Goal: Task Accomplishment & Management: Complete application form

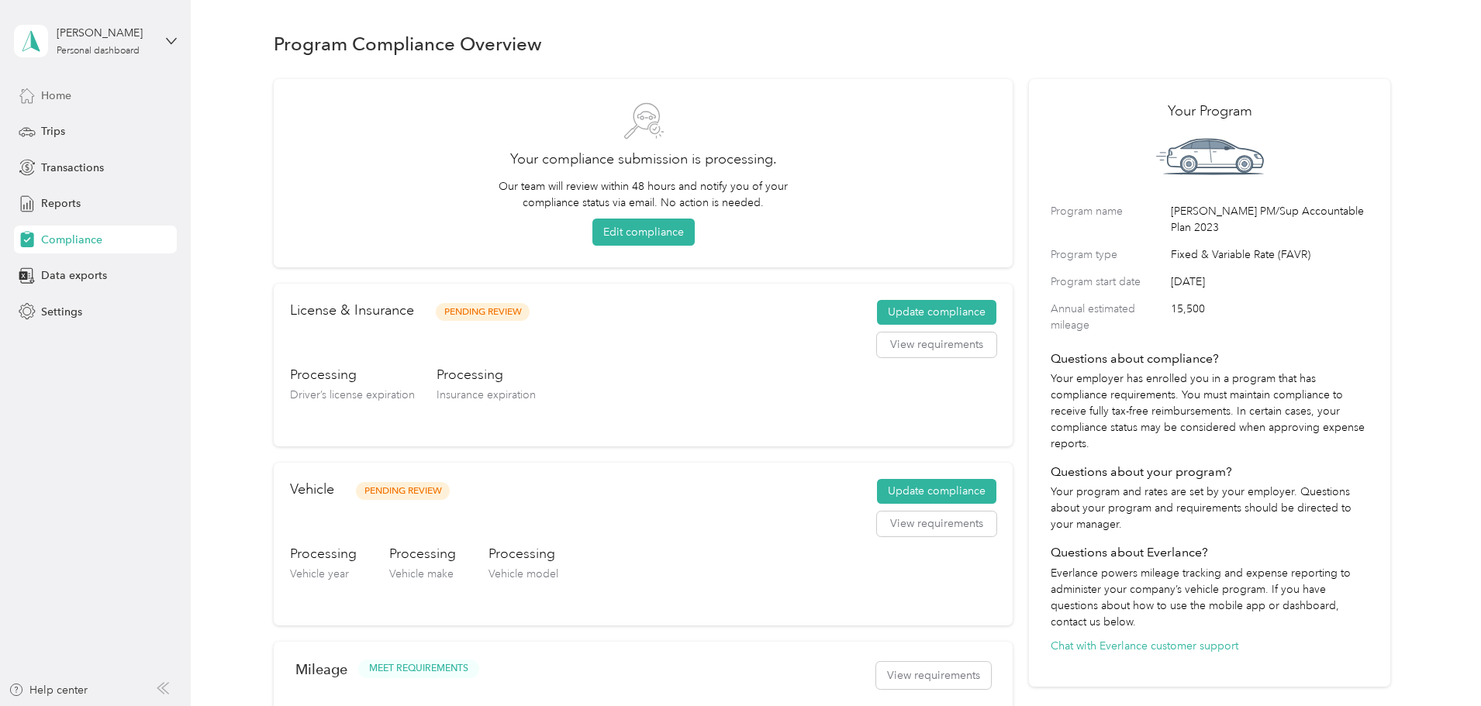
click at [70, 93] on span "Home" at bounding box center [56, 96] width 30 height 16
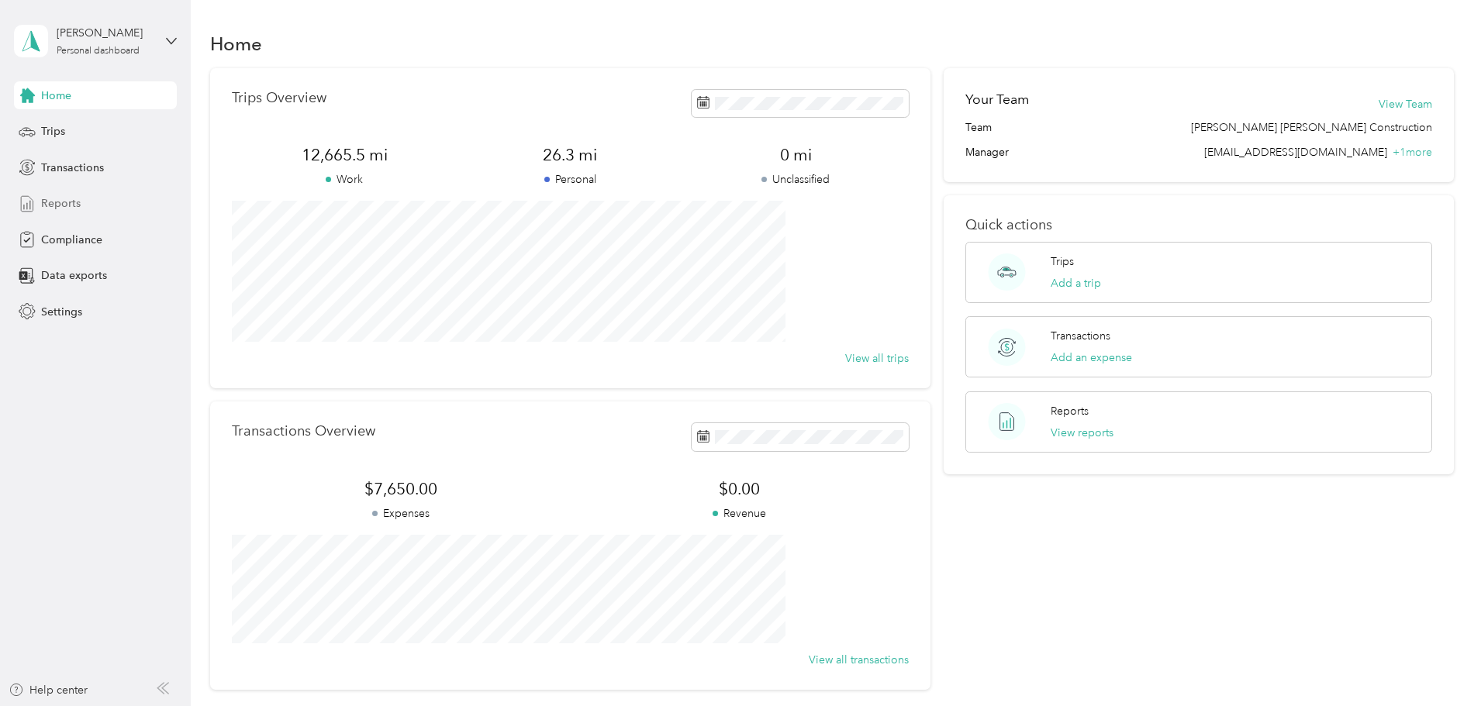
click at [62, 201] on span "Reports" at bounding box center [61, 203] width 40 height 16
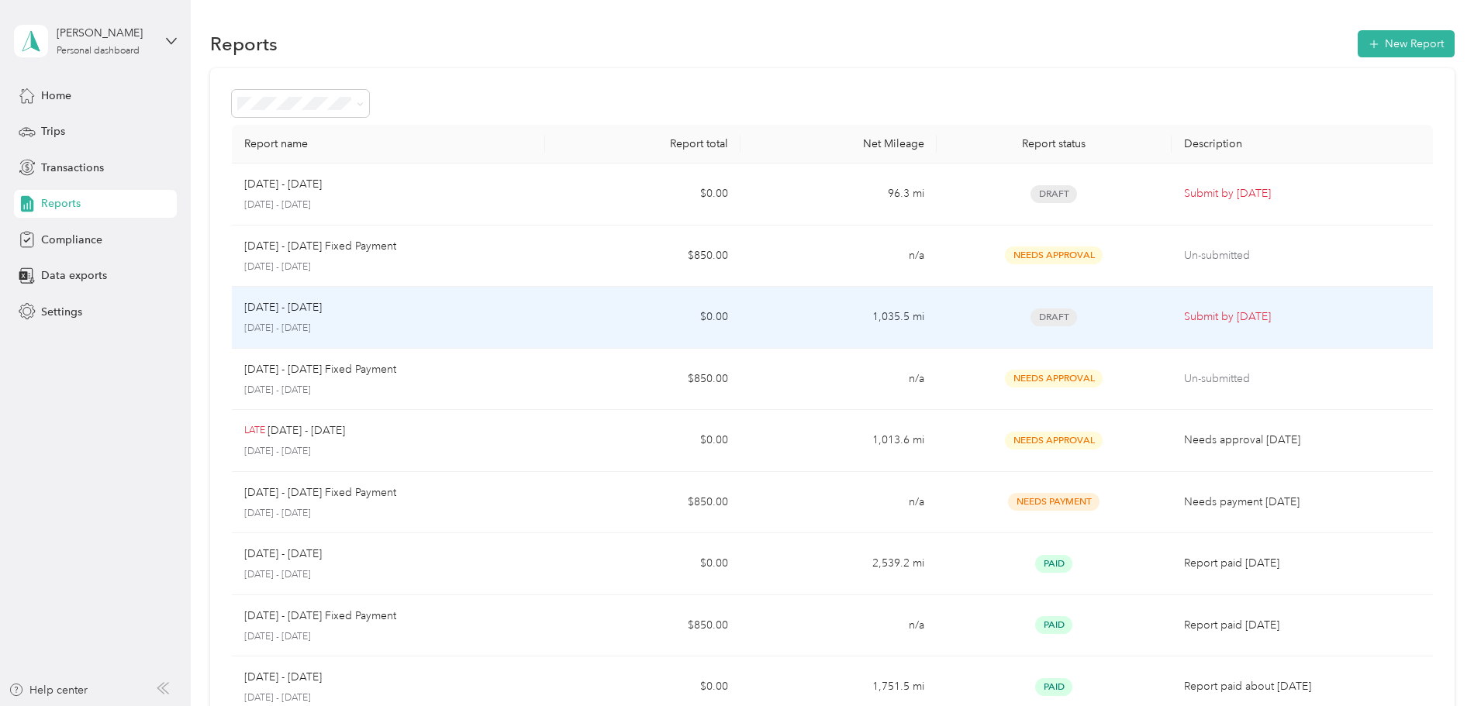
click at [1173, 308] on td "Submit by [DATE]" at bounding box center [1302, 318] width 261 height 62
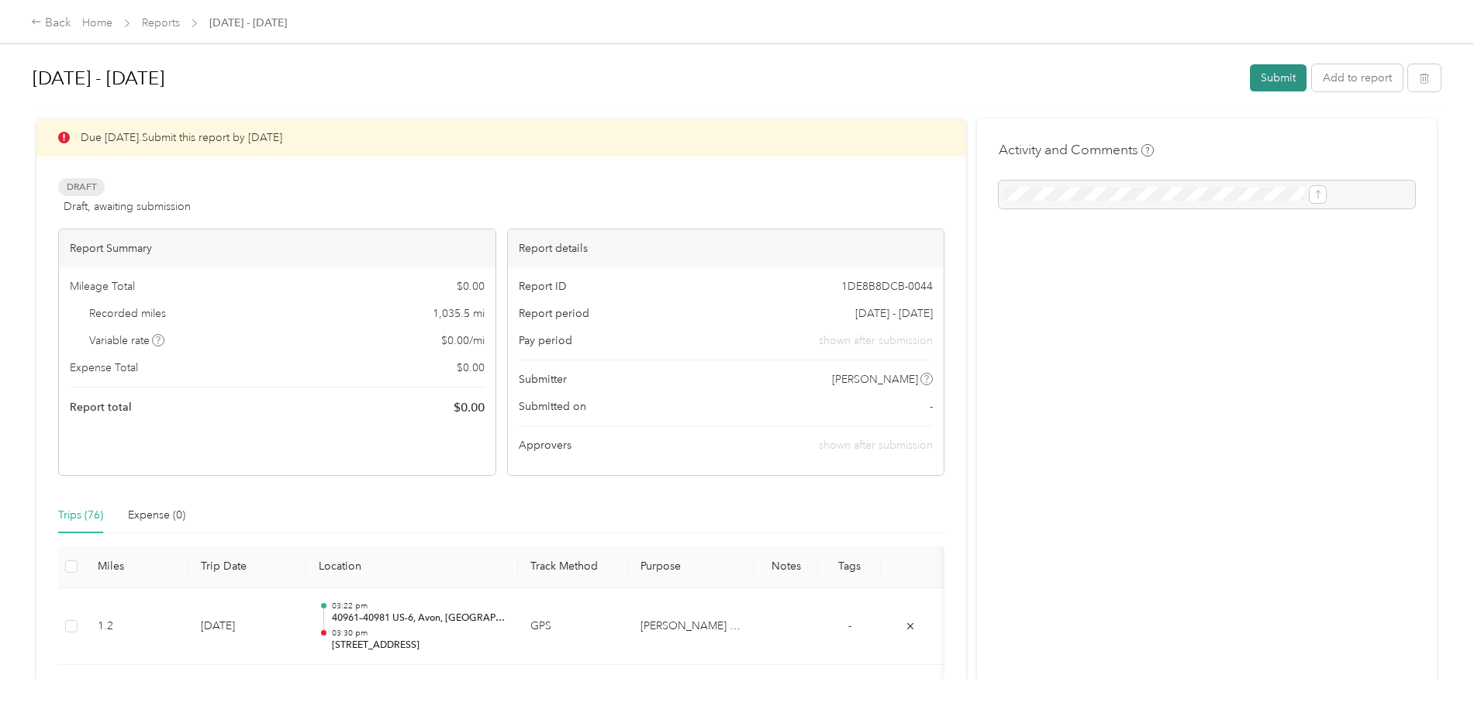
click at [1250, 77] on button "Submit" at bounding box center [1278, 77] width 57 height 27
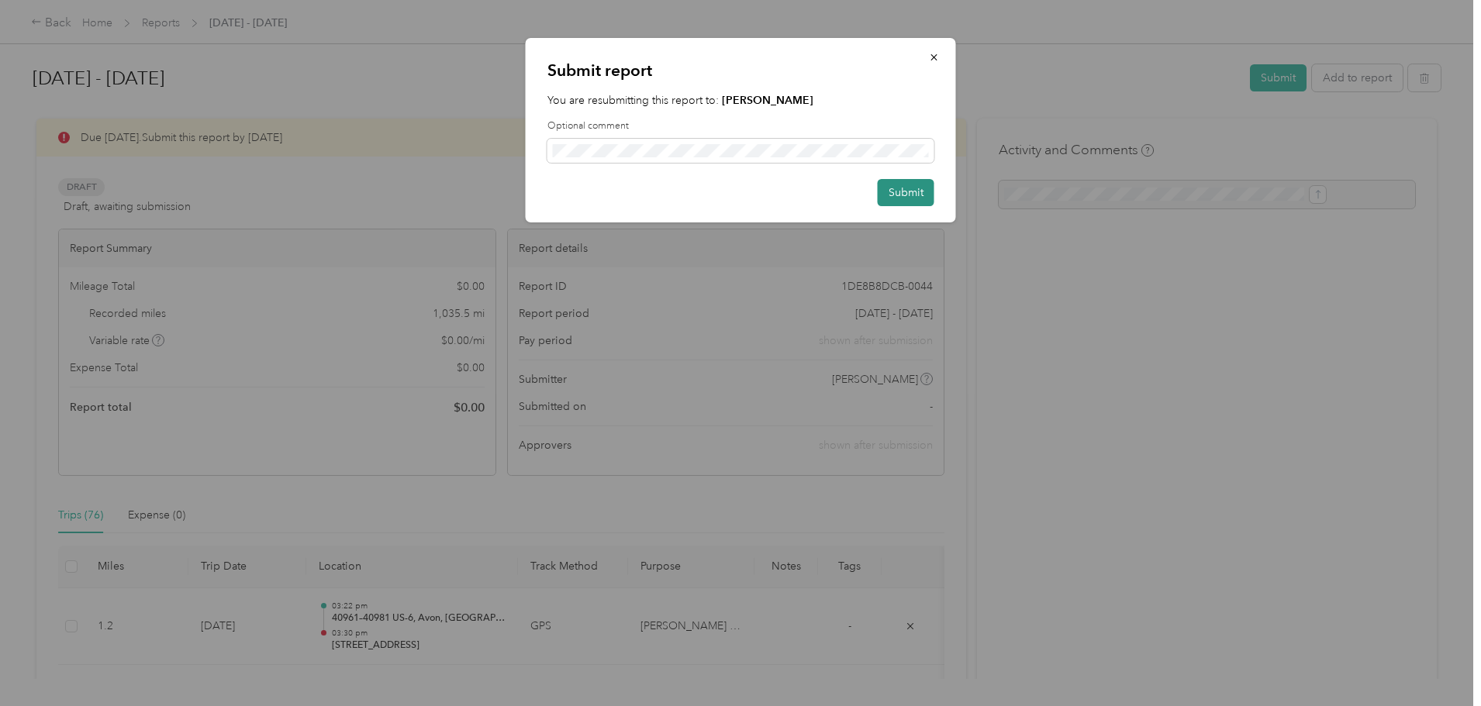
click at [913, 193] on button "Submit" at bounding box center [906, 192] width 57 height 27
